Goal: Information Seeking & Learning: Learn about a topic

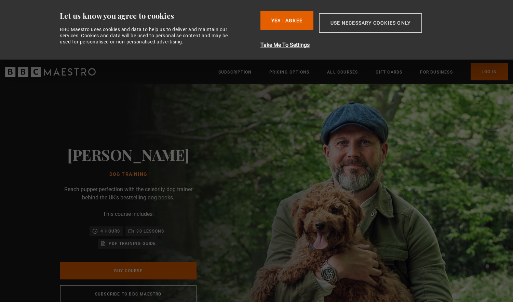
click at [360, 25] on button "Use necessary cookies only" at bounding box center [370, 22] width 103 height 19
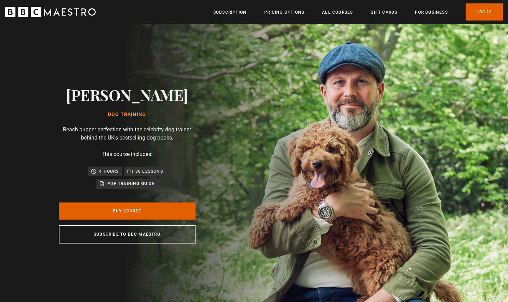
scroll to position [0, 90]
click at [278, 11] on link "Pricing Options" at bounding box center [284, 12] width 40 height 7
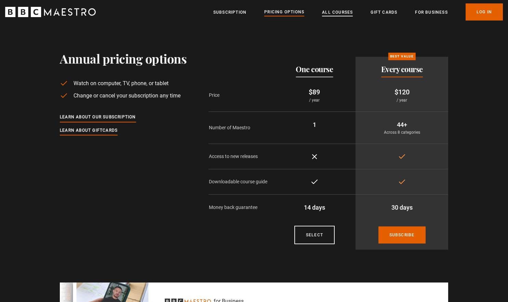
click at [336, 12] on link "All Courses" at bounding box center [337, 12] width 31 height 7
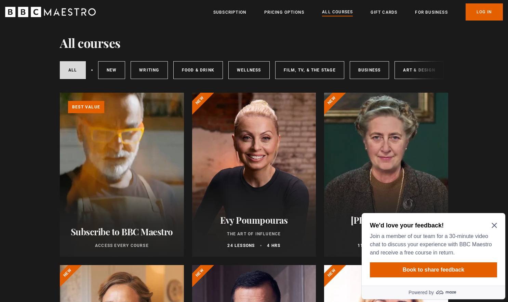
scroll to position [16, 0]
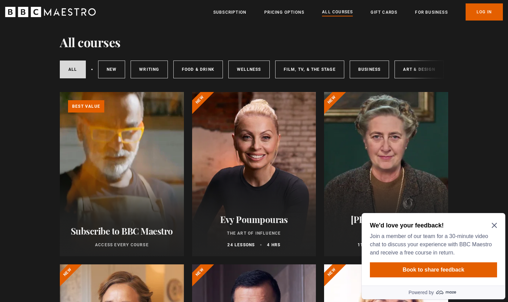
click at [493, 224] on icon "Close Maze Prompt" at bounding box center [493, 225] width 5 height 5
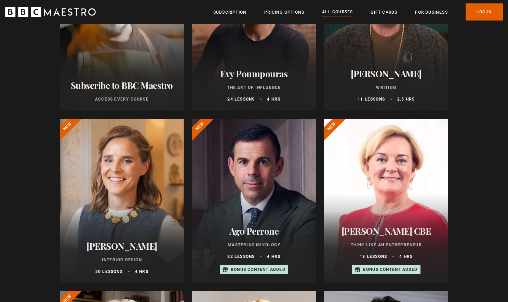
scroll to position [0, 0]
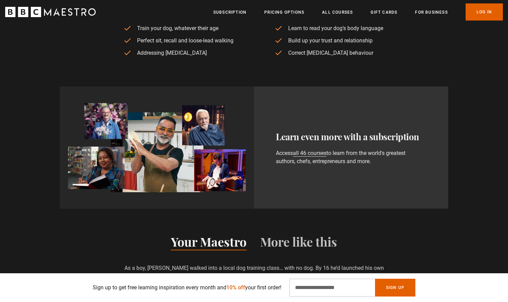
scroll to position [141, 0]
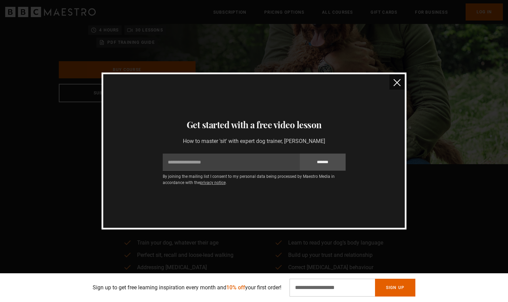
click at [400, 81] on img "close" at bounding box center [396, 82] width 7 height 7
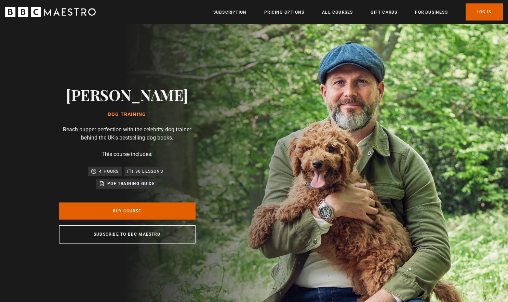
scroll to position [0, 448]
